Goal: Transaction & Acquisition: Book appointment/travel/reservation

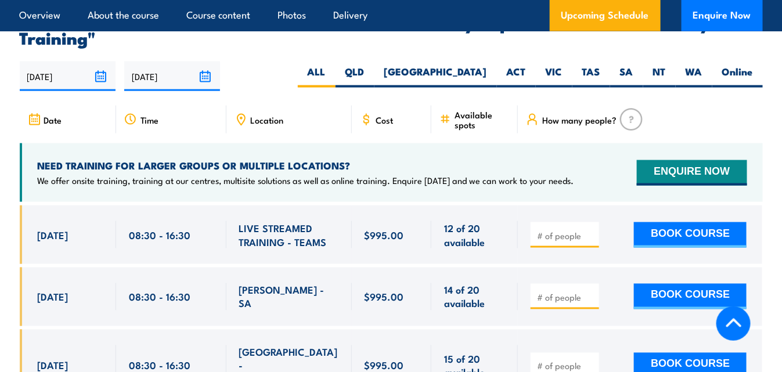
scroll to position [1953, 0]
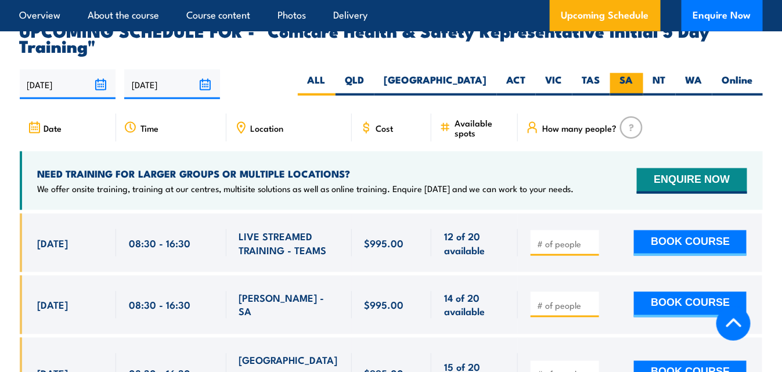
click at [632, 73] on label "SA" at bounding box center [626, 84] width 33 height 23
click at [633, 73] on input "SA" at bounding box center [637, 77] width 8 height 8
radio input "true"
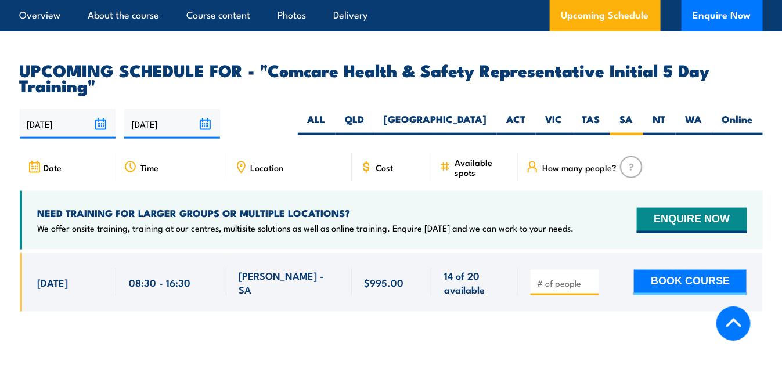
scroll to position [1913, 0]
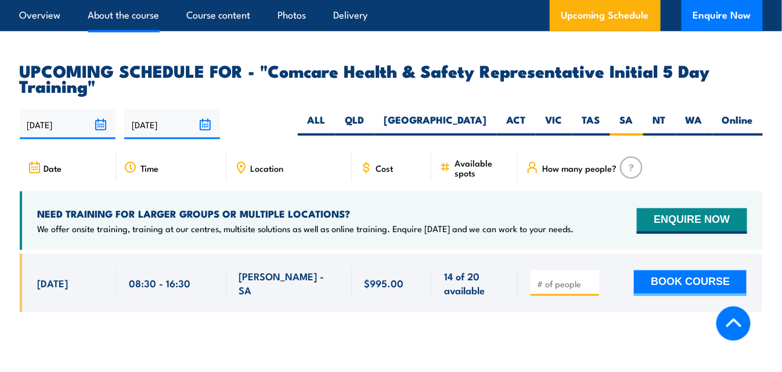
click at [139, 18] on link "About the course" at bounding box center [123, 15] width 71 height 31
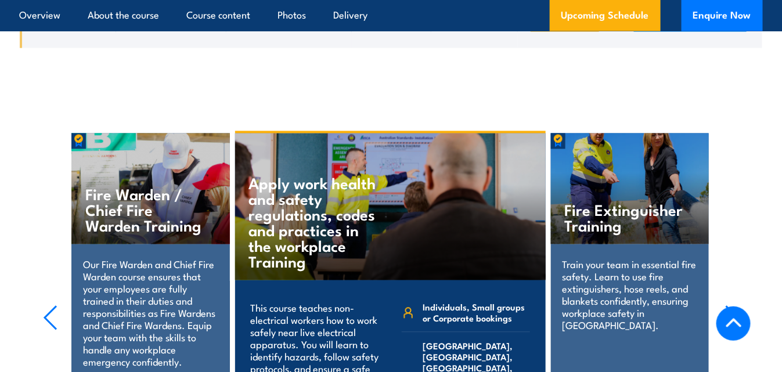
scroll to position [2244, 0]
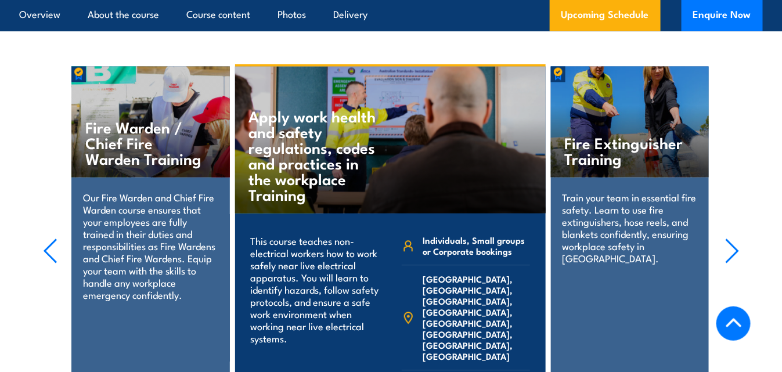
click at [129, 146] on h4 "Fire Warden / Chief Fire Warden Training" at bounding box center [145, 142] width 121 height 47
click at [150, 126] on h4 "Fire Warden / Chief Fire Warden Training" at bounding box center [145, 142] width 121 height 47
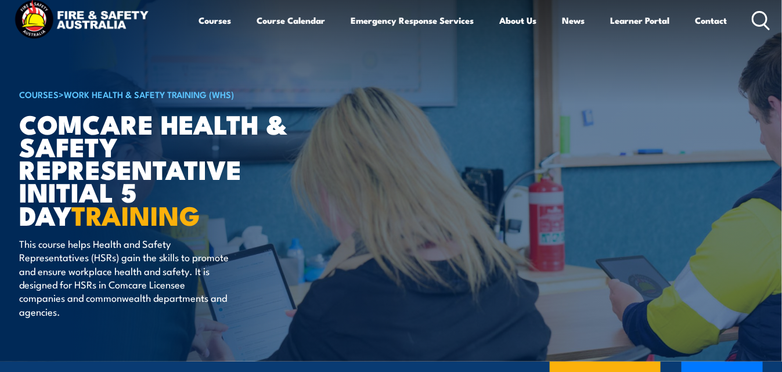
scroll to position [0, 0]
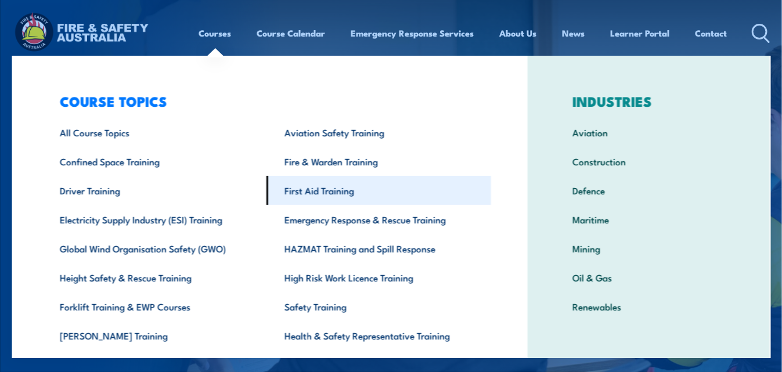
click at [330, 189] on link "First Aid Training" at bounding box center [379, 190] width 225 height 29
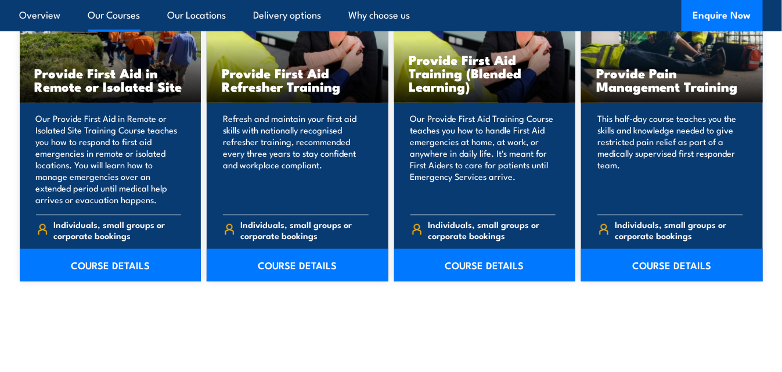
scroll to position [1799, 0]
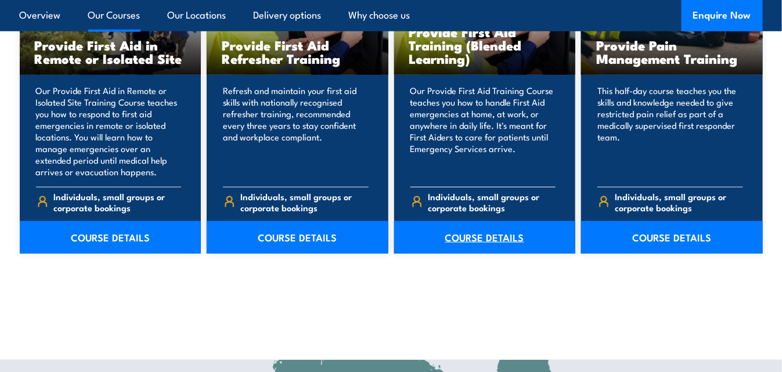
click at [487, 239] on link "COURSE DETAILS" at bounding box center [485, 237] width 182 height 32
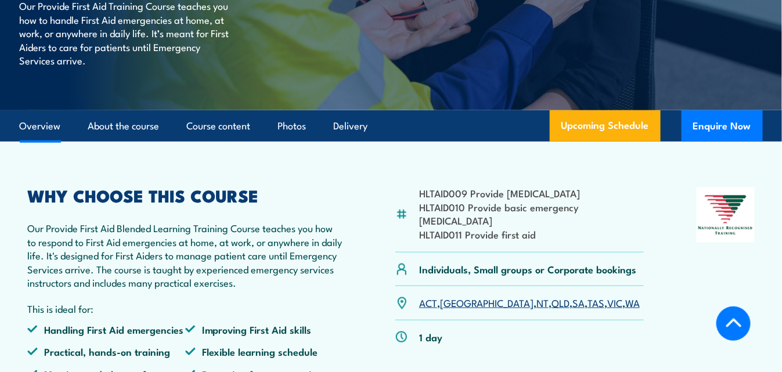
scroll to position [290, 0]
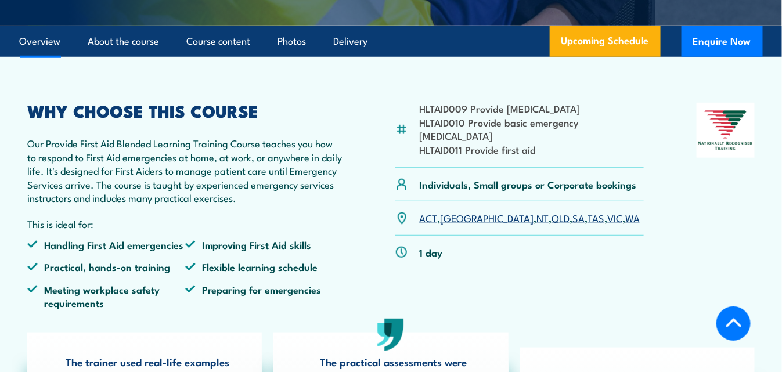
click at [572, 211] on link "SA" at bounding box center [578, 218] width 12 height 14
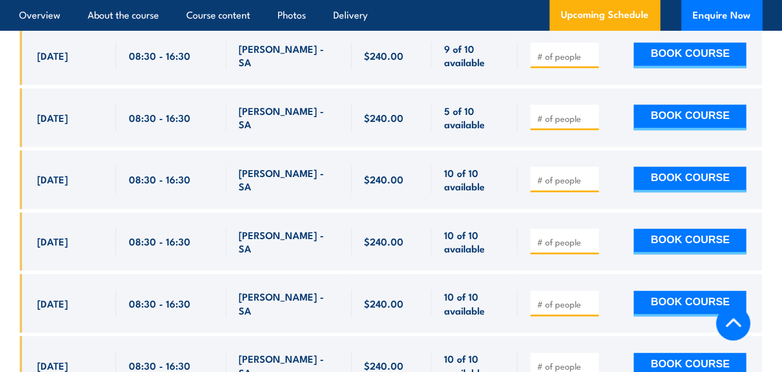
scroll to position [2351, 0]
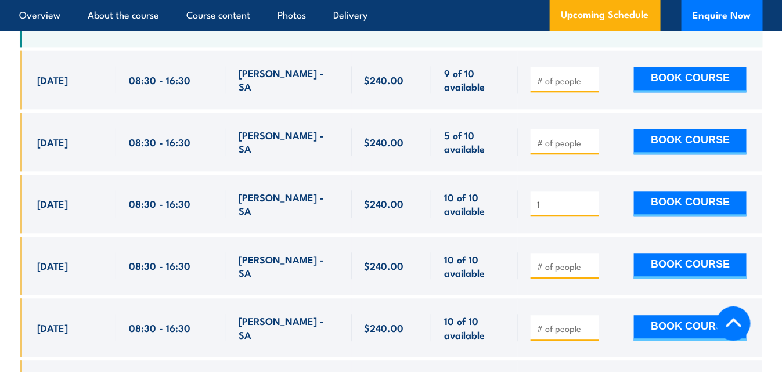
click at [592, 210] on input "1" at bounding box center [566, 204] width 58 height 12
click at [593, 209] on input "2" at bounding box center [566, 204] width 58 height 12
type input "1"
click at [591, 210] on input "1" at bounding box center [566, 204] width 58 height 12
click at [668, 208] on button "BOOK COURSE" at bounding box center [690, 204] width 113 height 26
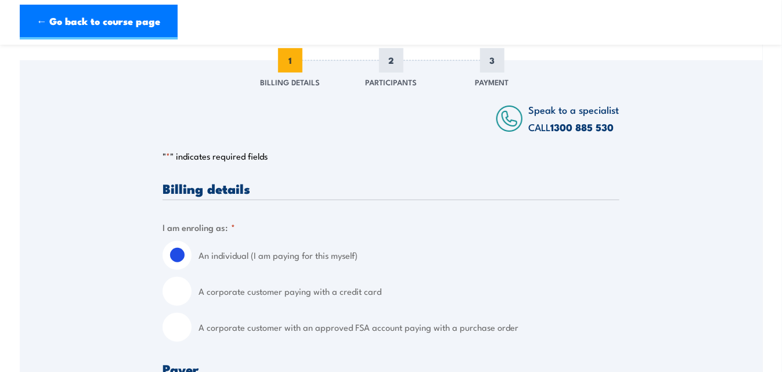
scroll to position [174, 0]
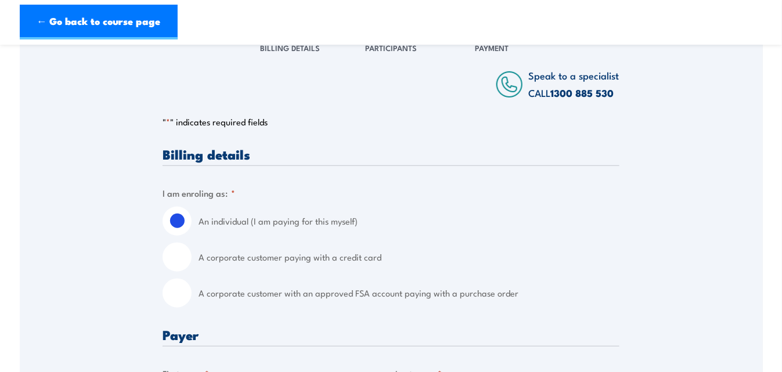
click at [176, 258] on input "A corporate customer paying with a credit card" at bounding box center [176, 257] width 29 height 29
radio input "true"
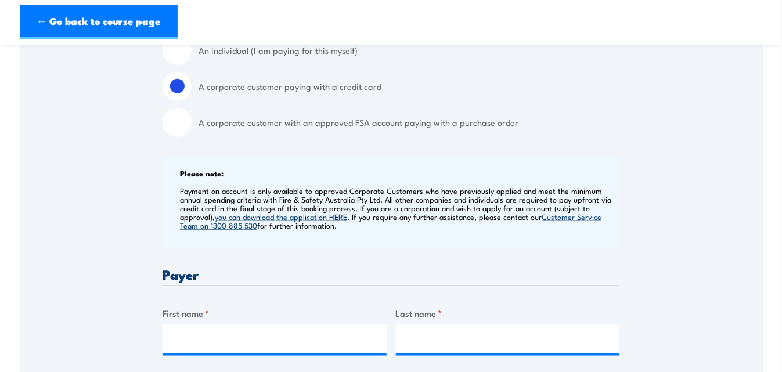
scroll to position [348, 0]
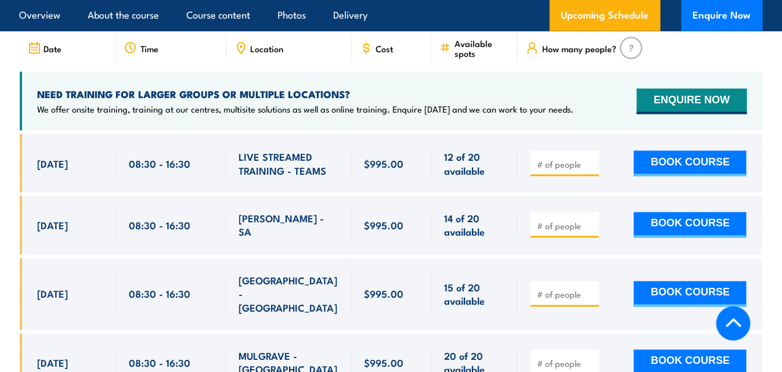
scroll to position [2029, 0]
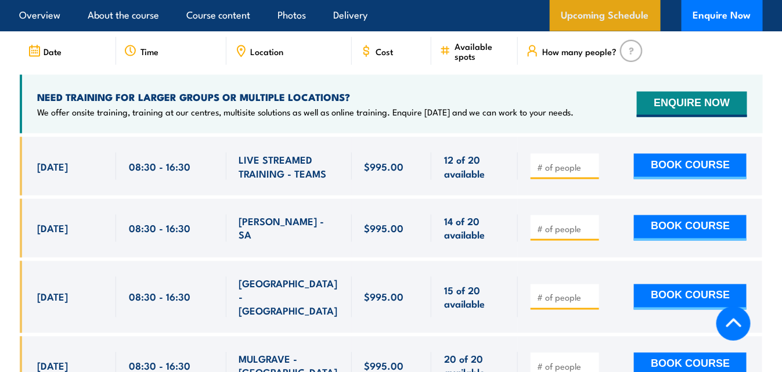
click at [619, 13] on link "Upcoming Schedule" at bounding box center [605, 15] width 111 height 31
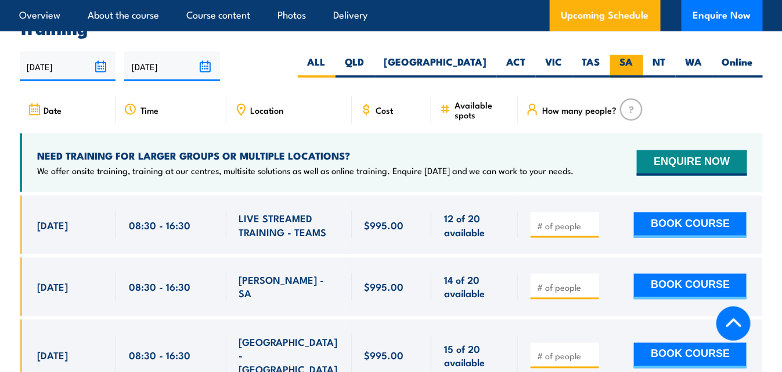
click at [628, 60] on label "SA" at bounding box center [626, 66] width 33 height 23
click at [633, 60] on input "SA" at bounding box center [637, 59] width 8 height 8
radio input "true"
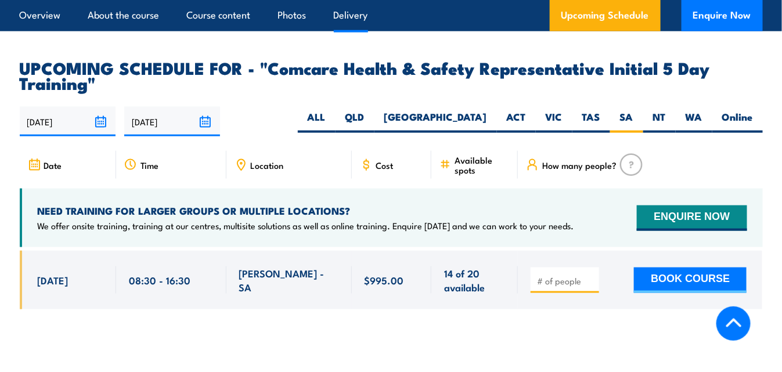
scroll to position [1971, 0]
